Goal: Transaction & Acquisition: Purchase product/service

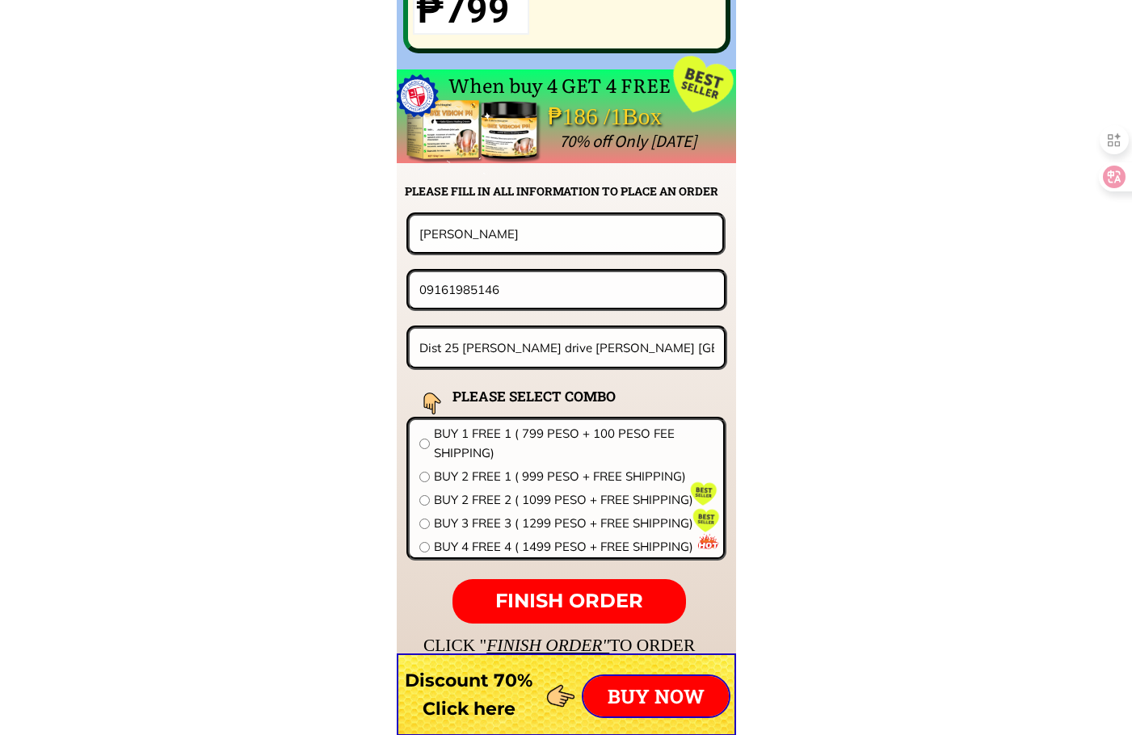
scroll to position [12677, 0]
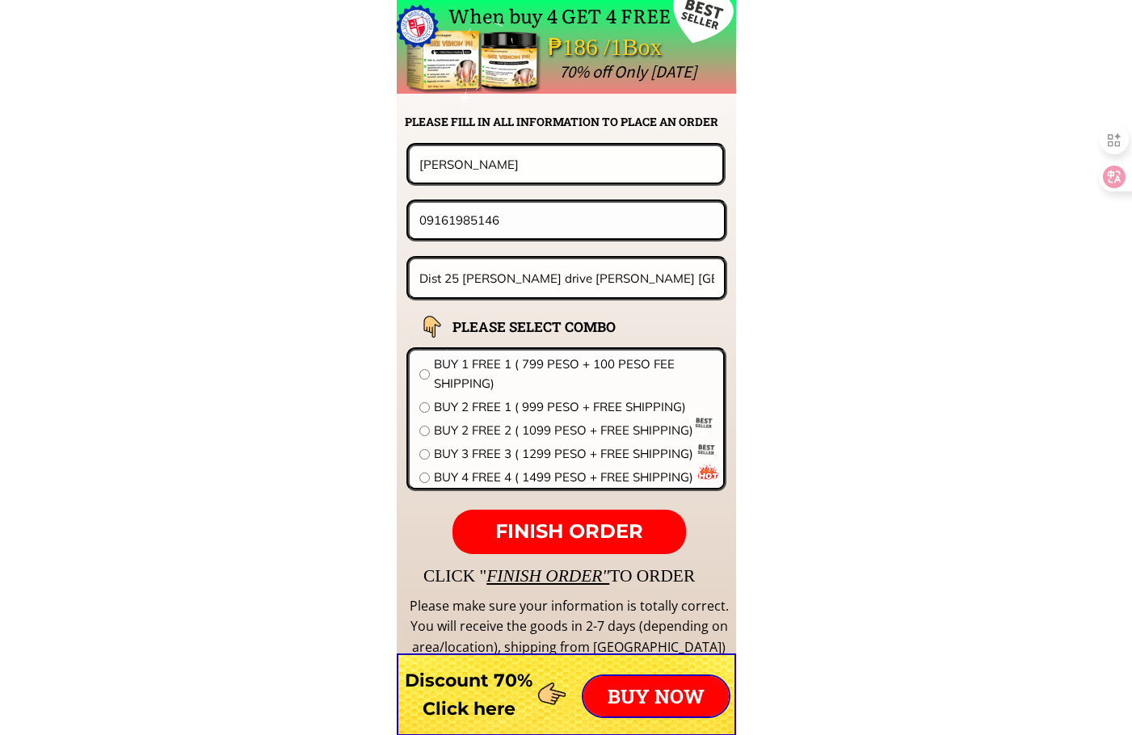
drag, startPoint x: 524, startPoint y: 179, endPoint x: 225, endPoint y: 177, distance: 298.9
paste input "[PERSON_NAME] Obar"
type input "[PERSON_NAME] Obar"
drag, startPoint x: 514, startPoint y: 212, endPoint x: 250, endPoint y: 212, distance: 264.2
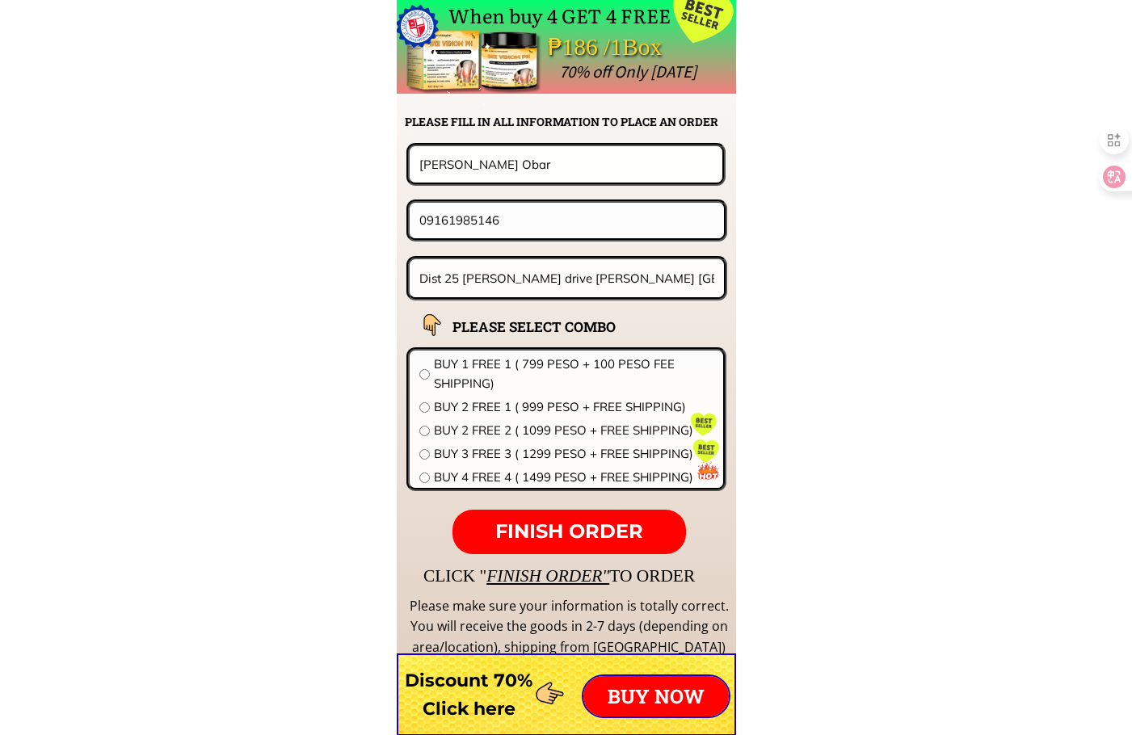
paste input "619957311"
type input "09619957311"
click at [581, 284] on input "Dist 25 [PERSON_NAME] drive [PERSON_NAME] [GEOGRAPHIC_DATA]" at bounding box center [567, 278] width 304 height 38
paste input "asman Residences [STREET_ADDRESS][PERSON_NAME] [STREET_ADDRESS]"
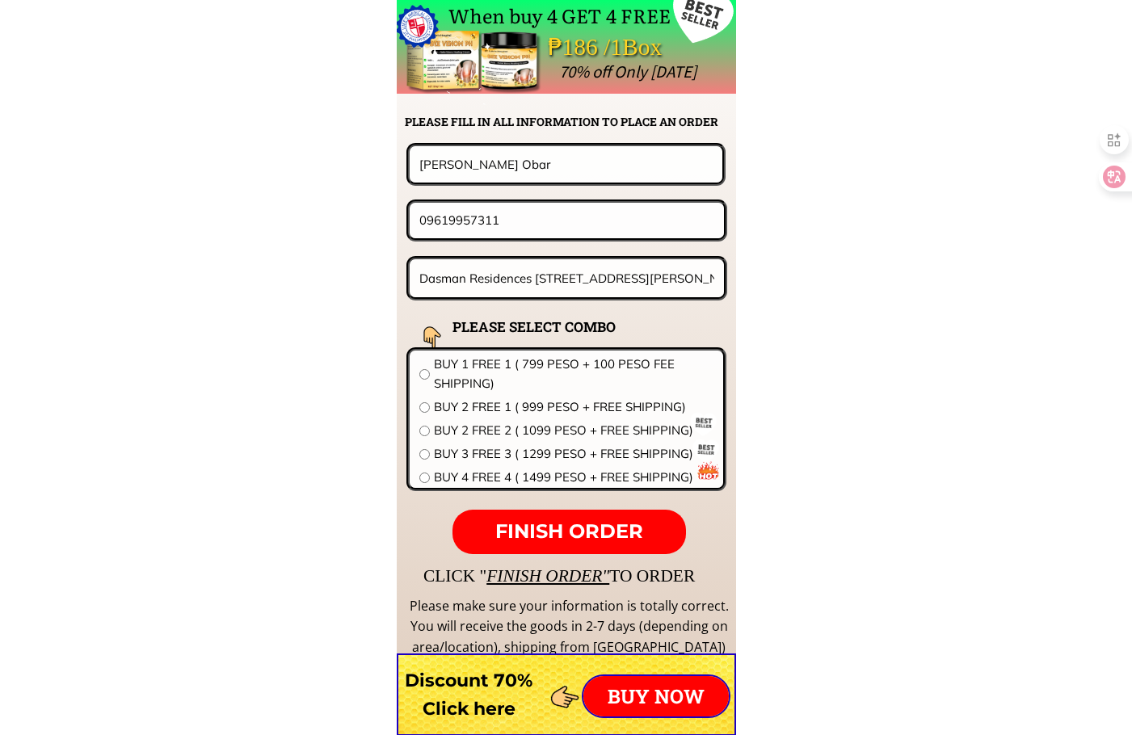
scroll to position [0, 103]
type input "Dasman Residences [STREET_ADDRESS][PERSON_NAME] [STREET_ADDRESS]"
click at [535, 429] on span "BUY 2 FREE 2 ( 1099 PESO + FREE SHIPPING)" at bounding box center [574, 430] width 280 height 19
radio input "true"
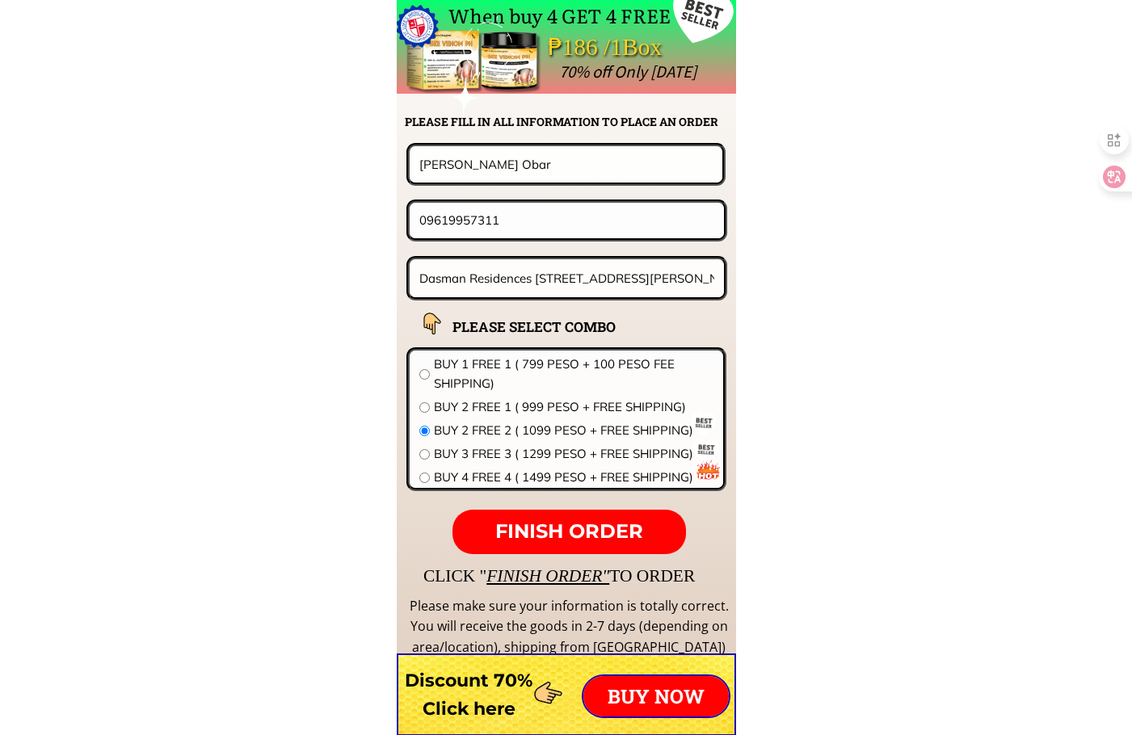
click at [619, 517] on p "FINISH ORDER" at bounding box center [568, 532] width 233 height 45
